Goal: Information Seeking & Learning: Check status

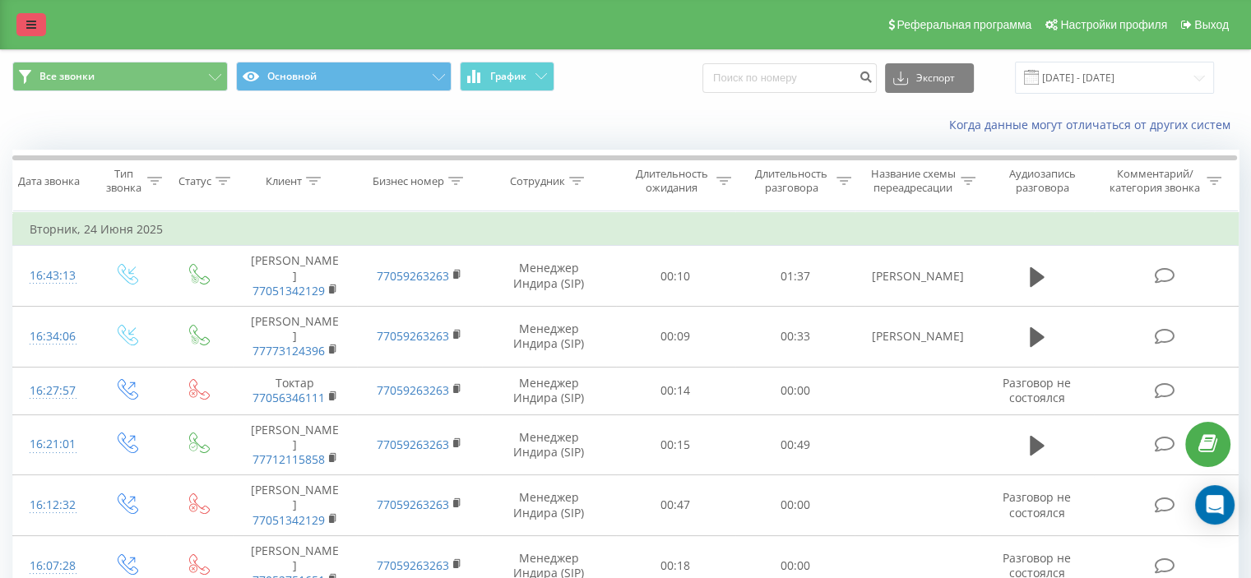
click at [30, 25] on icon at bounding box center [31, 25] width 10 height 12
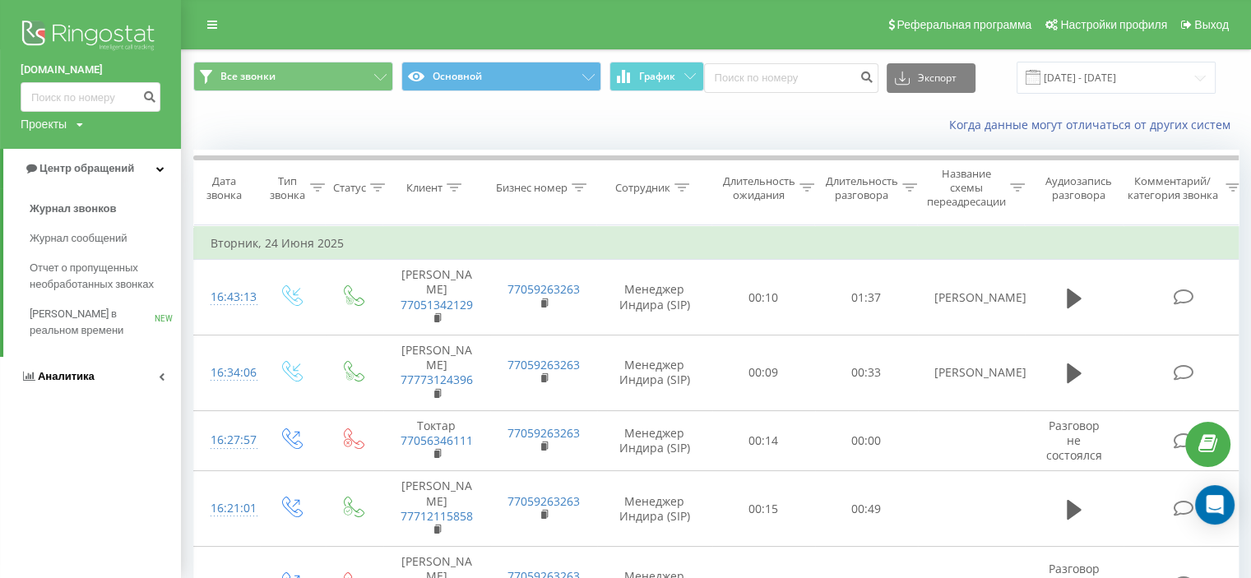
click at [65, 377] on span "Аналитика" at bounding box center [66, 376] width 57 height 12
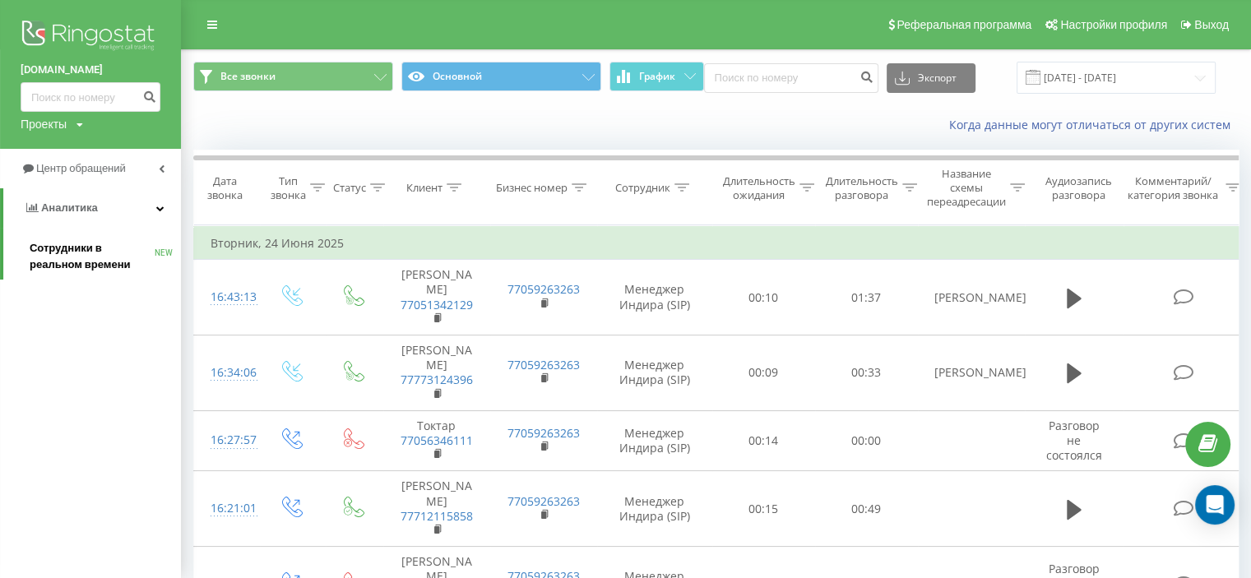
click at [53, 256] on span "Сотрудники в реальном времени" at bounding box center [92, 256] width 125 height 33
click at [58, 246] on span "Сотрудники в реальном времени" at bounding box center [92, 256] width 125 height 33
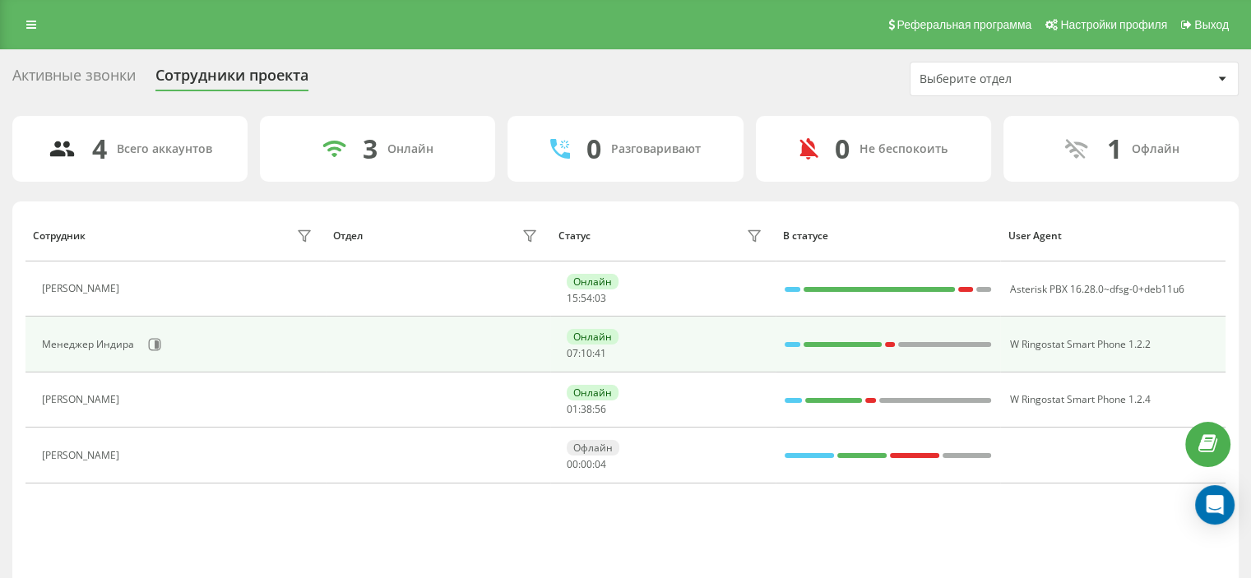
click at [130, 345] on div "Менеджер Индира" at bounding box center [90, 345] width 96 height 12
click at [149, 345] on icon at bounding box center [154, 344] width 13 height 13
